Goal: Find contact information: Find contact information

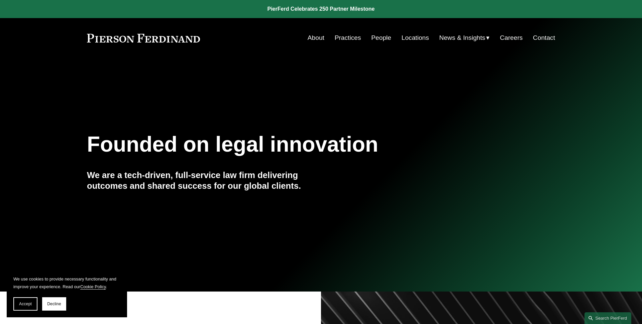
click at [21, 310] on section "We use cookies to provide necessary functionality and improve your experience. …" at bounding box center [67, 292] width 120 height 49
click at [25, 304] on span "Accept" at bounding box center [25, 303] width 13 height 5
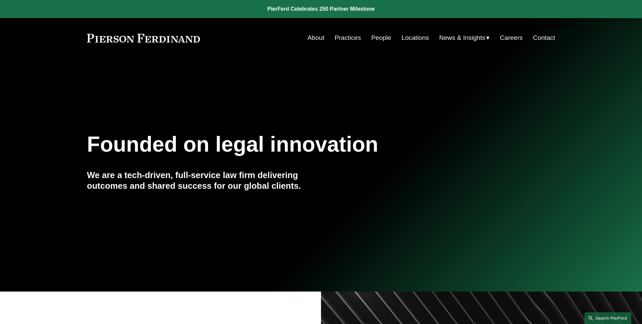
click at [609, 315] on link "Search this site" at bounding box center [608, 318] width 47 height 12
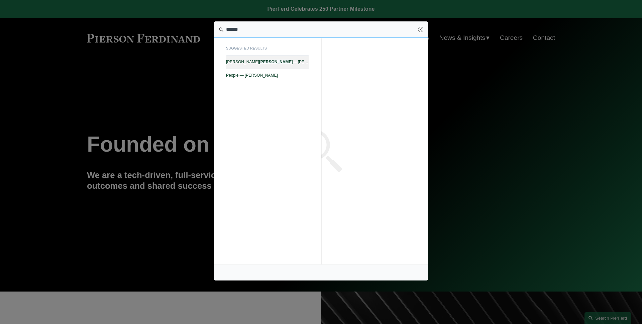
click at [287, 58] on link "Jill S. Stricklin — Pierson Ferdinand LLP" at bounding box center [267, 62] width 83 height 13
type input "******"
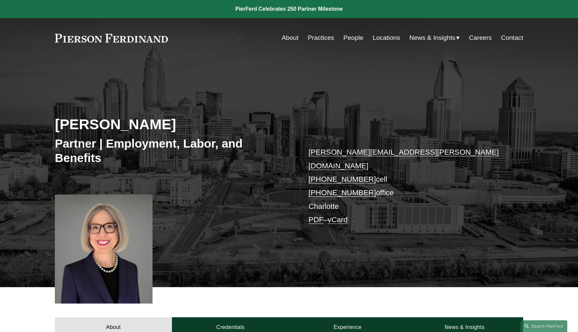
click at [317, 215] on link "PDF" at bounding box center [315, 219] width 15 height 8
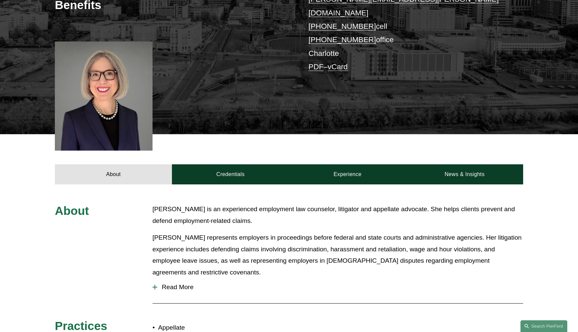
scroll to position [174, 0]
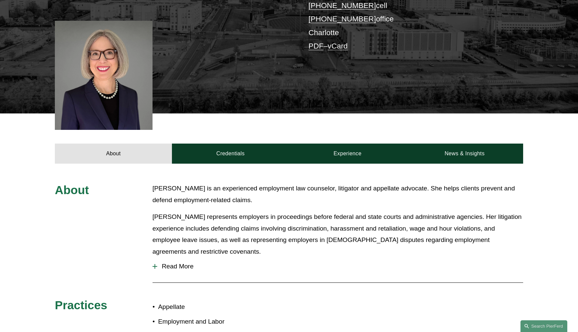
click at [342, 42] on link "vCard" at bounding box center [338, 46] width 20 height 8
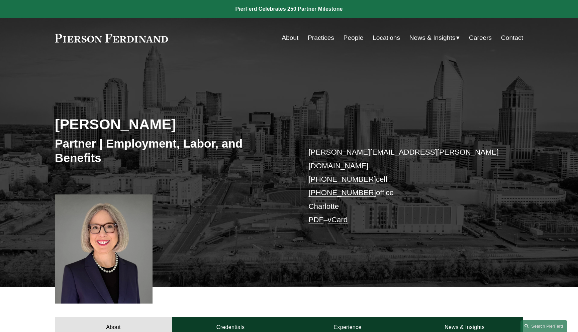
click at [177, 64] on div "Jill S. Stricklin Partner | Employment, Labor, and Benefits jill.stricklin@pier…" at bounding box center [289, 172] width 578 height 229
